Goal: Find specific page/section: Find specific page/section

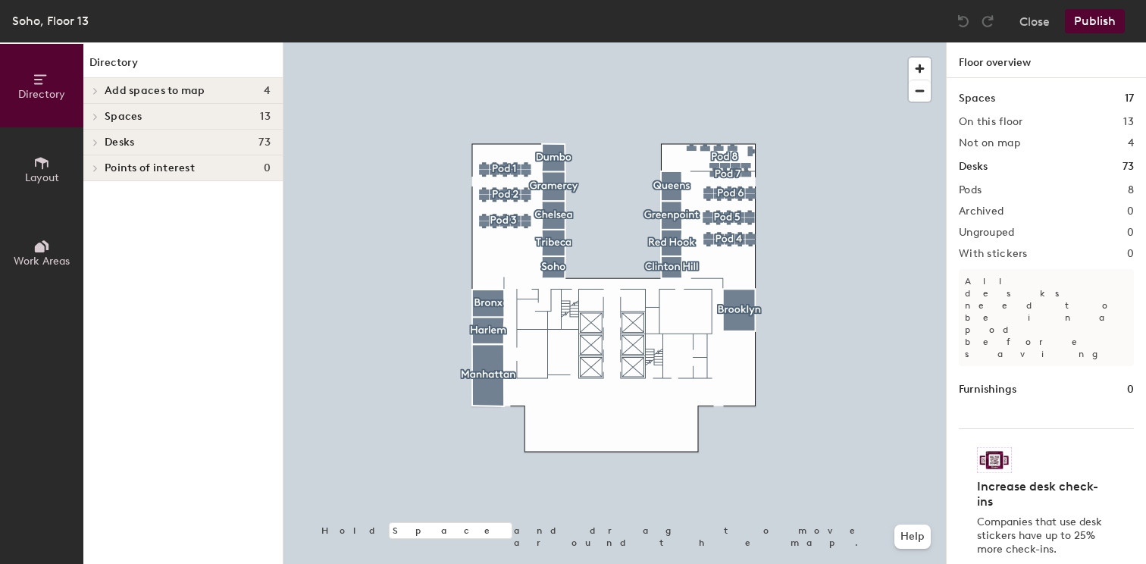
click at [42, 164] on icon at bounding box center [42, 163] width 14 height 12
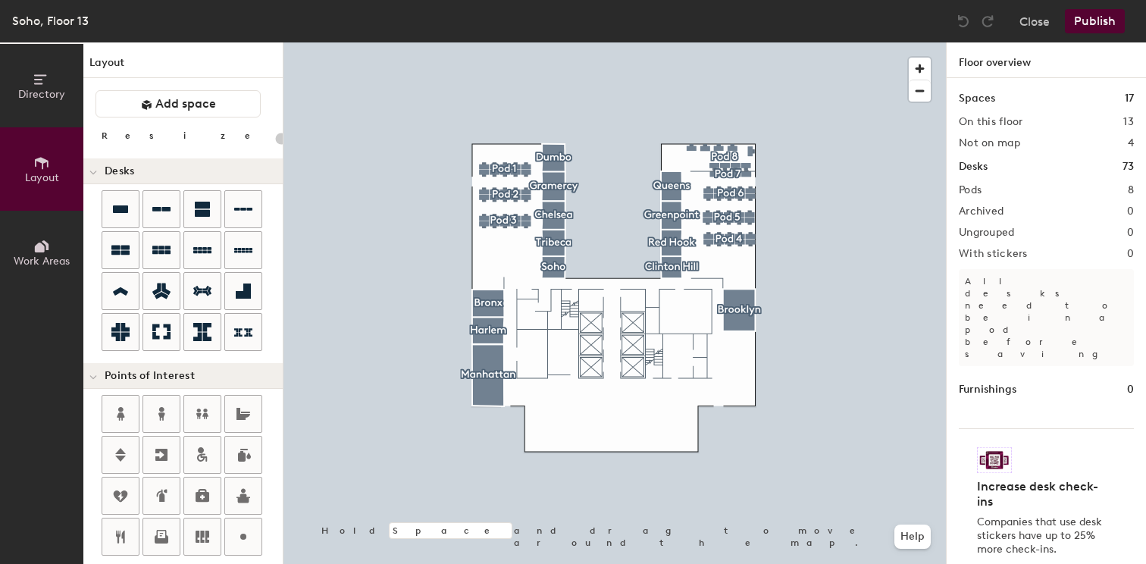
click at [42, 88] on span "Directory" at bounding box center [41, 94] width 47 height 13
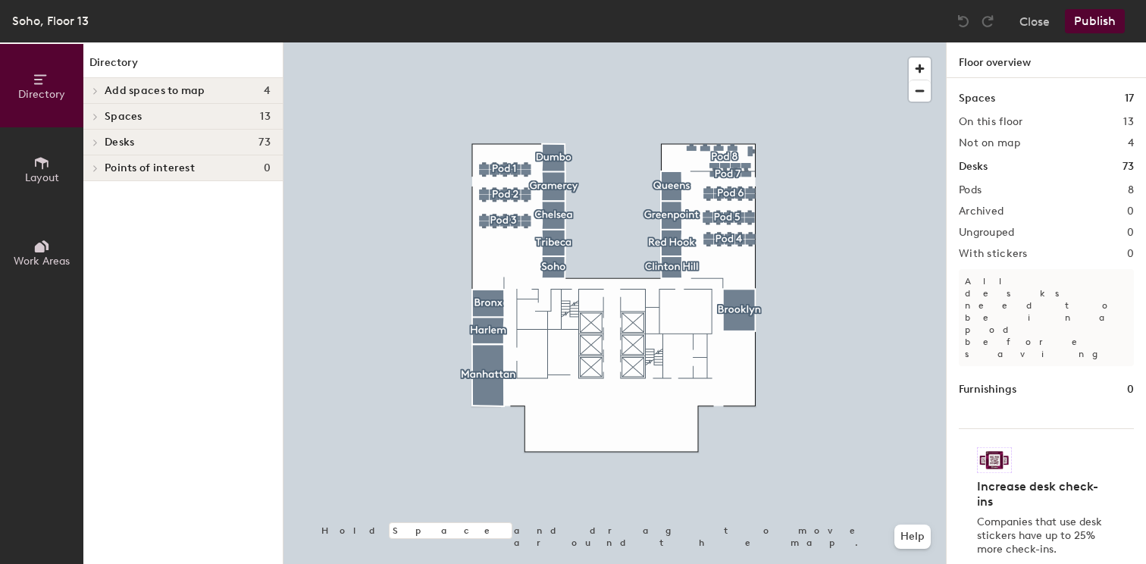
click at [99, 118] on span at bounding box center [94, 117] width 13 height 8
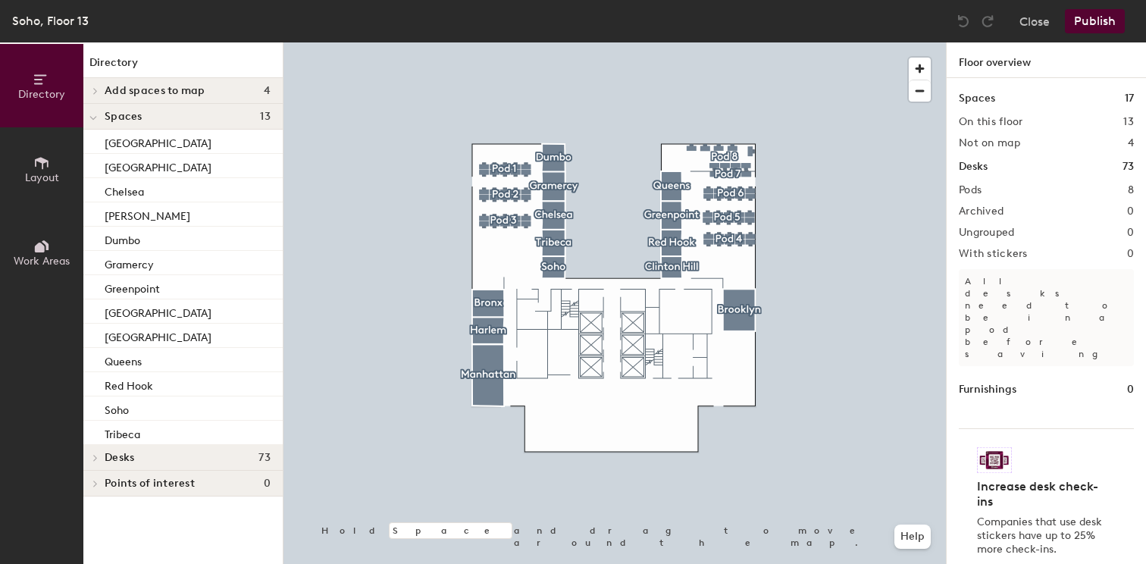
click at [98, 118] on div at bounding box center [93, 116] width 20 height 25
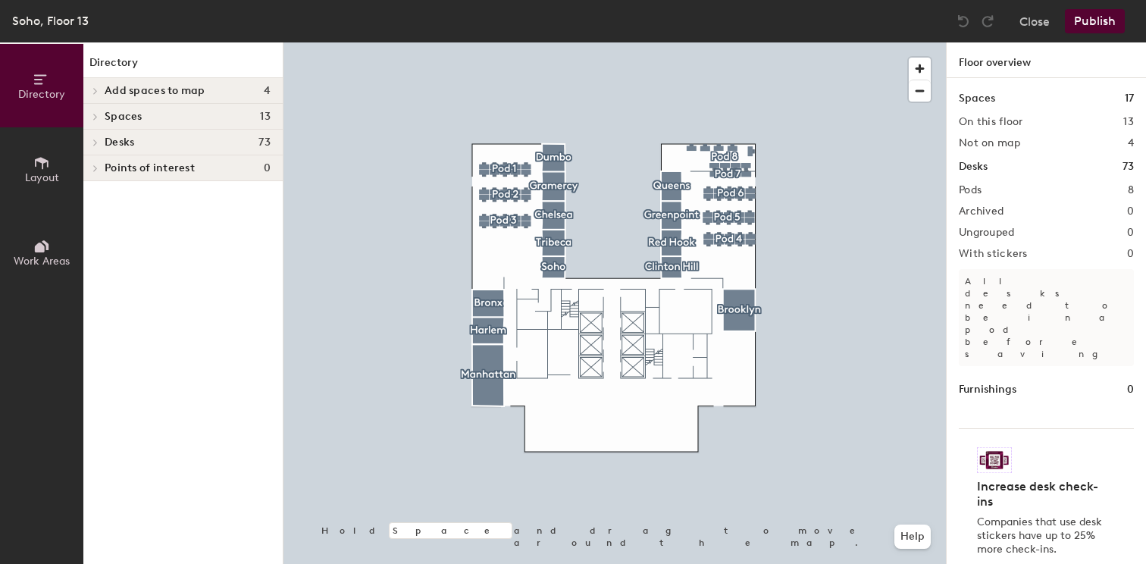
click at [96, 143] on icon at bounding box center [95, 143] width 6 height 8
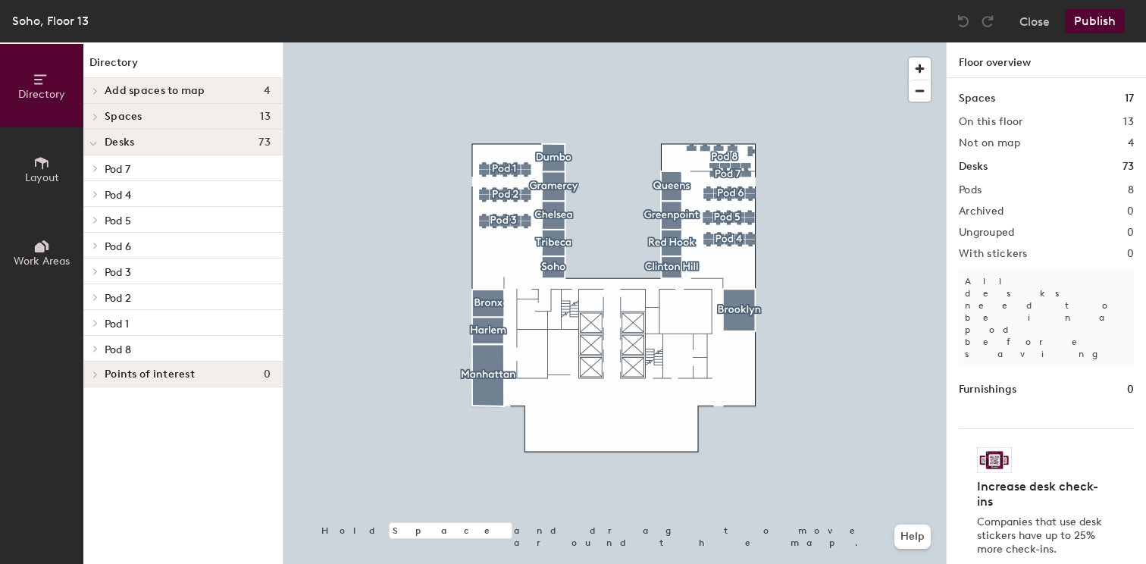
click at [96, 201] on div at bounding box center [93, 193] width 20 height 25
